Goal: Task Accomplishment & Management: Manage account settings

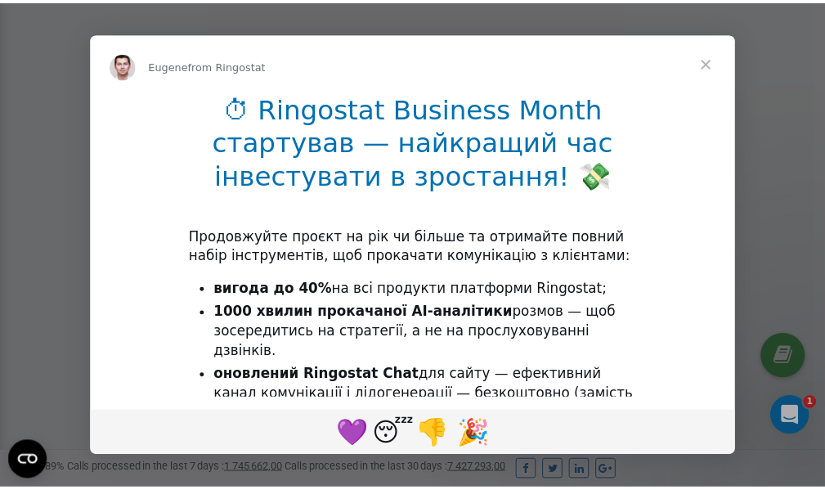
scroll to position [492, 0]
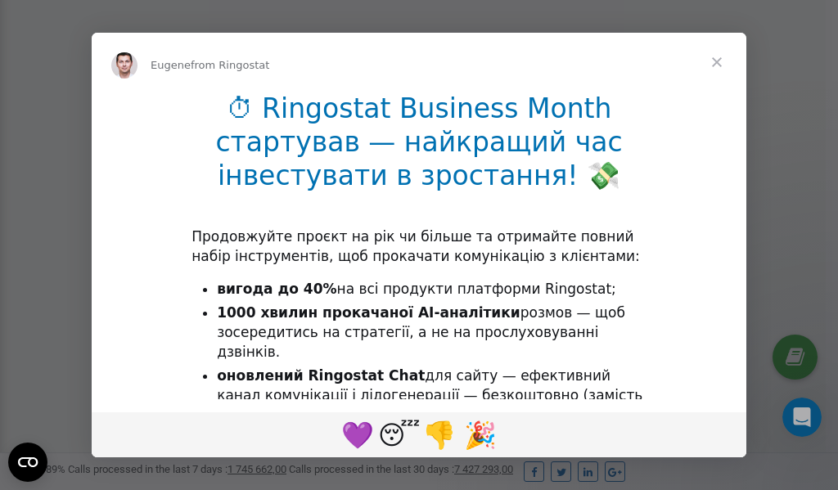
click at [721, 64] on span "Close" at bounding box center [716, 62] width 59 height 59
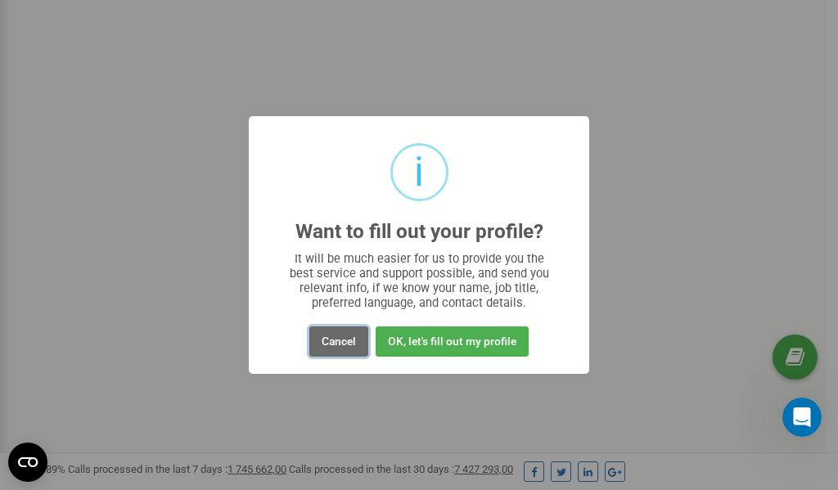
click at [344, 339] on button "Cancel" at bounding box center [338, 341] width 59 height 30
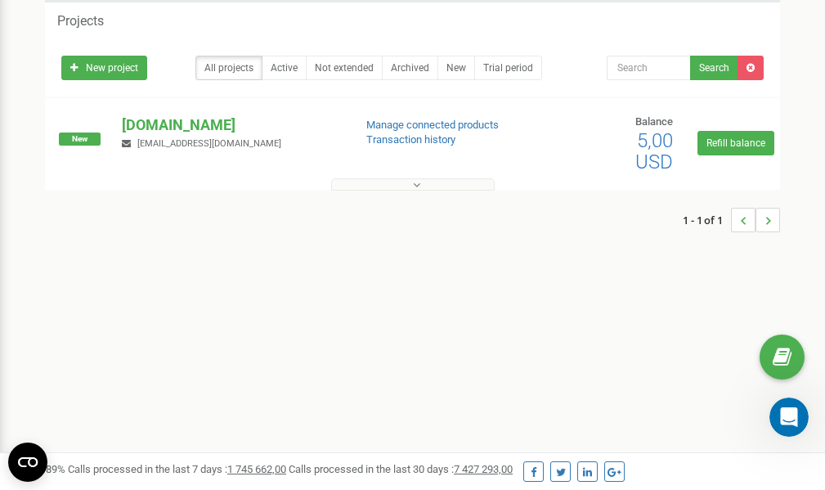
scroll to position [0, 0]
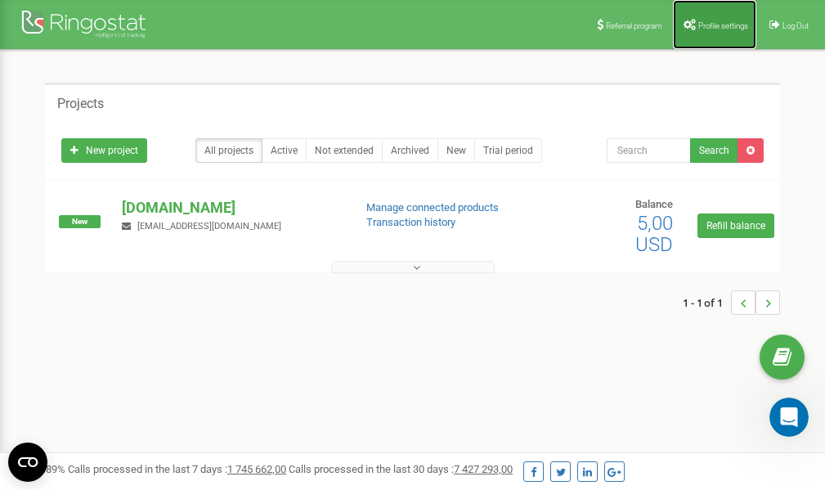
click at [715, 22] on span "Profile settings" at bounding box center [724, 25] width 50 height 9
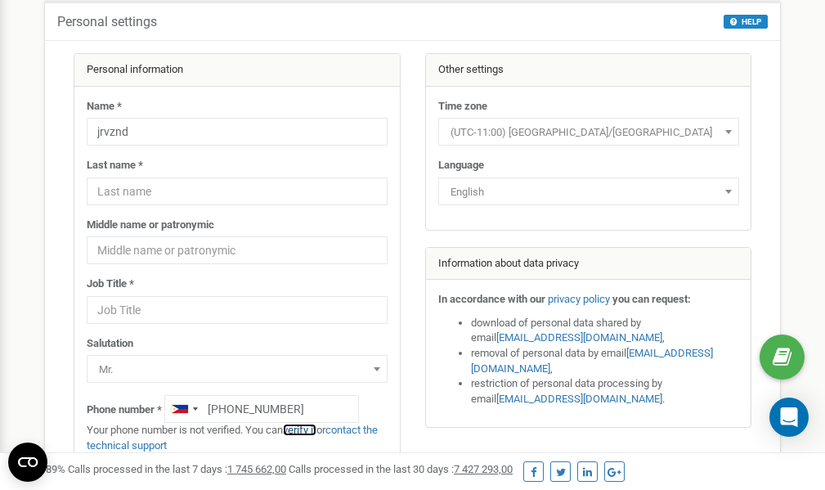
click at [315, 430] on link "verify it" at bounding box center [300, 430] width 34 height 12
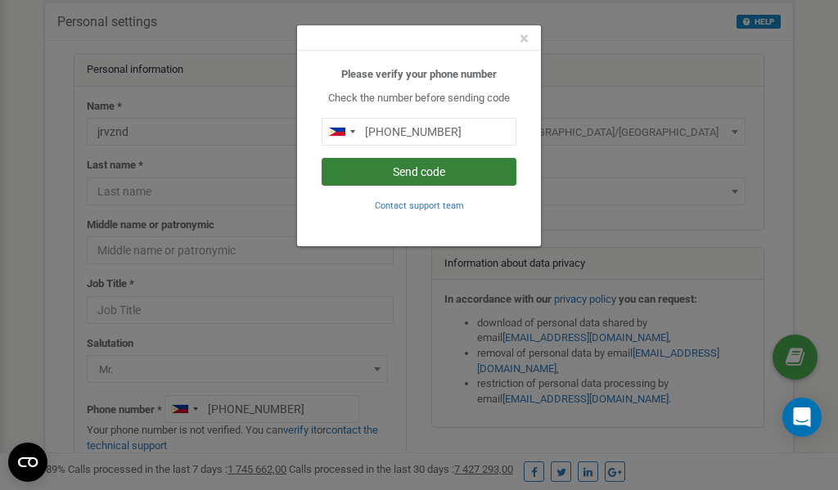
click at [411, 175] on button "Send code" at bounding box center [418, 172] width 195 height 28
